Goal: Task Accomplishment & Management: Manage account settings

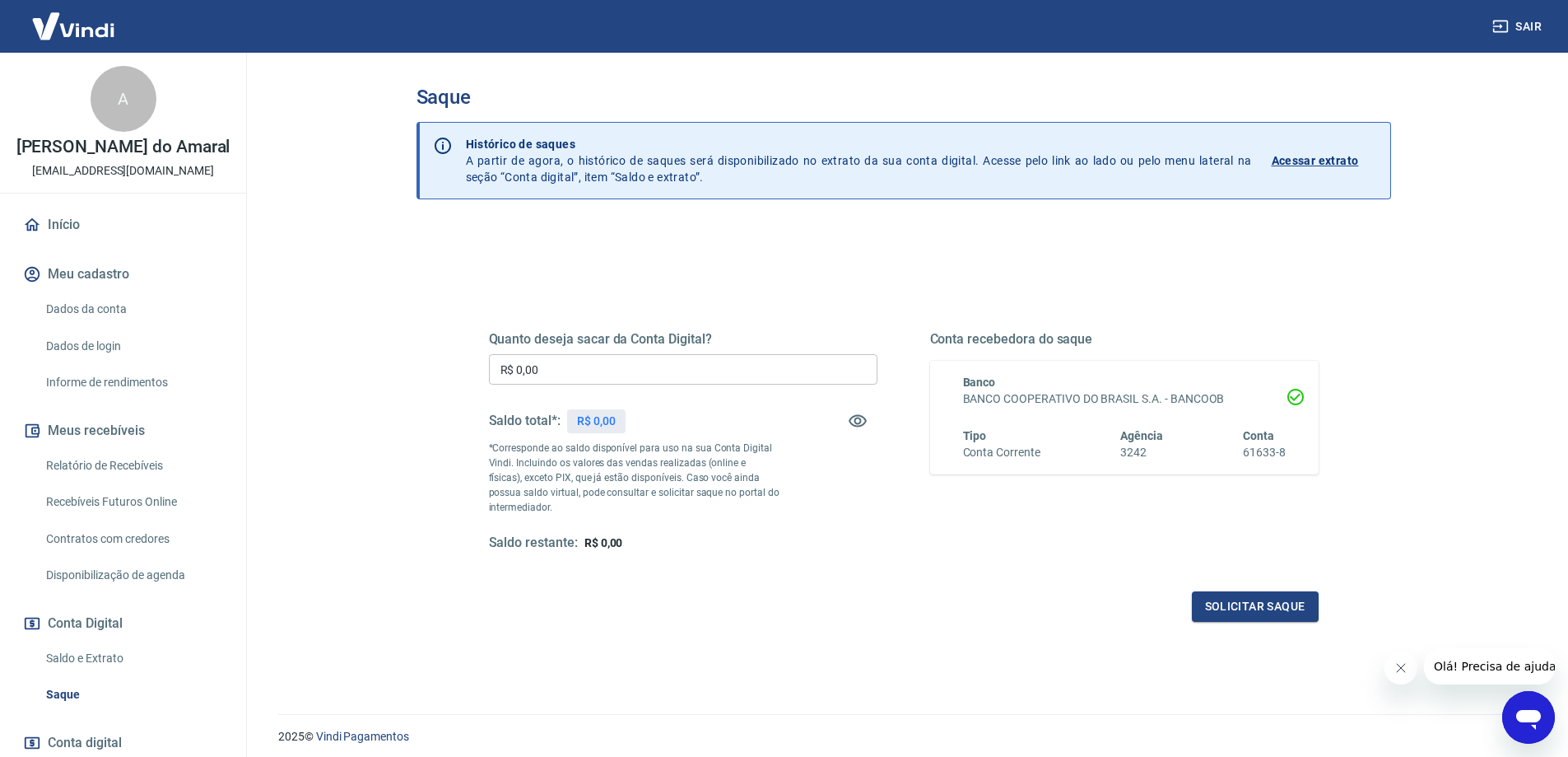
click at [72, 242] on link "Início" at bounding box center [123, 225] width 207 height 36
